Goal: Complete application form: Complete application form

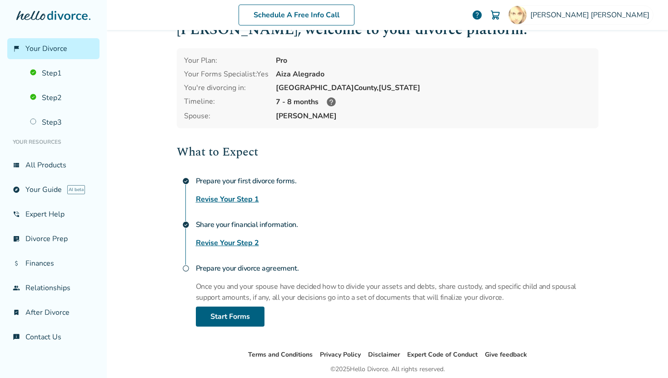
scroll to position [61, 0]
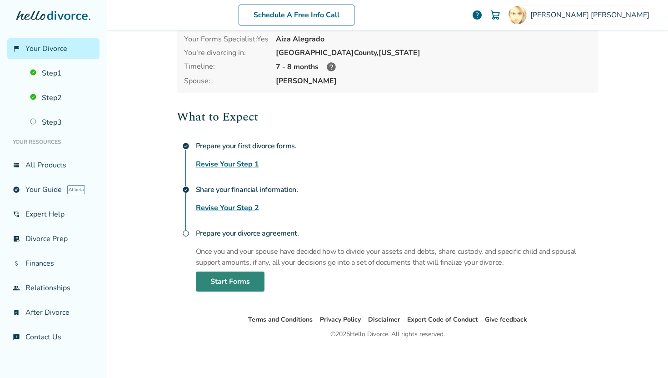
click at [226, 273] on link "Start Forms" at bounding box center [230, 281] width 69 height 20
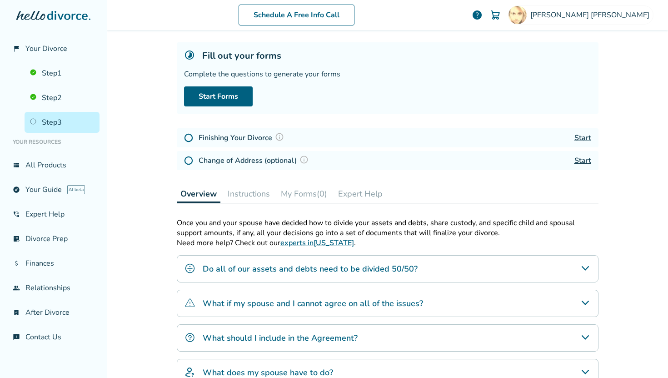
scroll to position [42, 0]
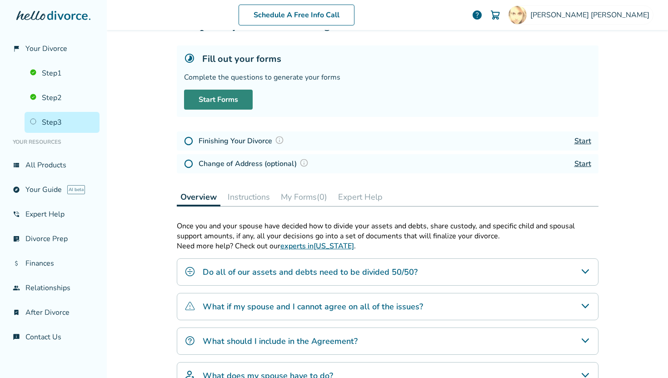
click at [209, 104] on link "Start Forms" at bounding box center [218, 99] width 69 height 20
